Goal: Information Seeking & Learning: Learn about a topic

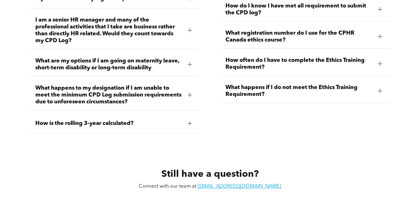
scroll to position [2687, 0]
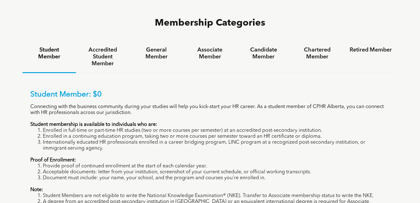
scroll to position [406, 0]
click at [155, 46] on h4 "General Member" at bounding box center [156, 53] width 42 height 14
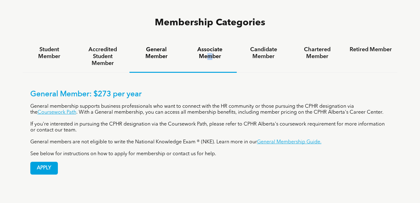
click at [207, 46] on h4 "Associate Member" at bounding box center [210, 53] width 42 height 14
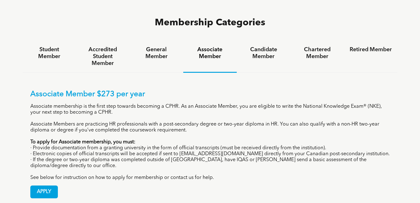
drag, startPoint x: 208, startPoint y: 29, endPoint x: 195, endPoint y: 101, distance: 73.6
click at [195, 122] on p "Associate Members are practicing HR professionals with a post-secondary degree …" at bounding box center [209, 128] width 359 height 12
click at [262, 46] on h4 "Candidate Member" at bounding box center [263, 53] width 42 height 14
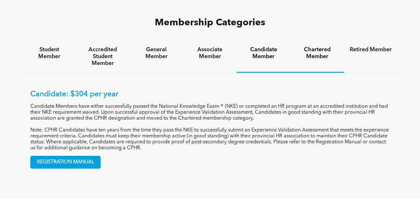
click at [322, 46] on h4 "Chartered Member" at bounding box center [317, 53] width 42 height 14
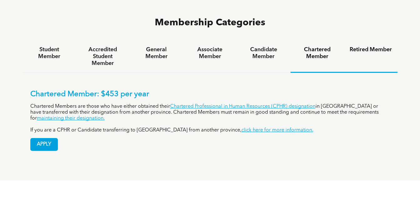
click at [361, 46] on h4 "Retired Member" at bounding box center [370, 49] width 42 height 7
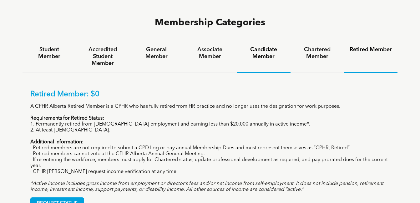
click at [254, 46] on h4 "Candidate Member" at bounding box center [263, 53] width 42 height 14
